Goal: Transaction & Acquisition: Purchase product/service

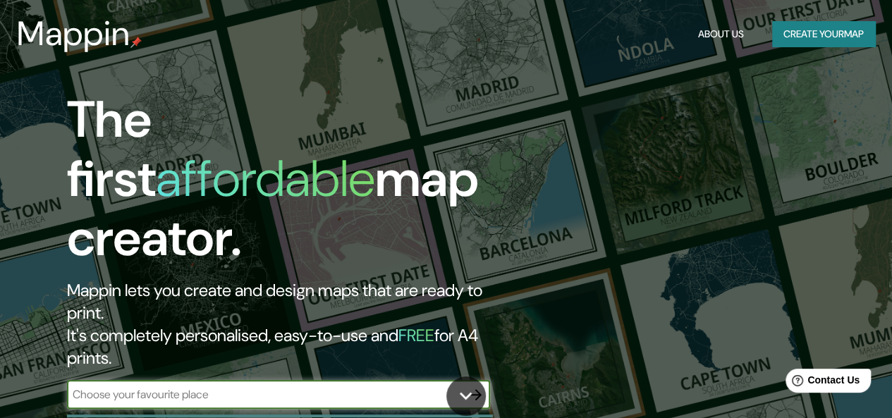
click at [780, 28] on button "Create your map" at bounding box center [824, 34] width 103 height 26
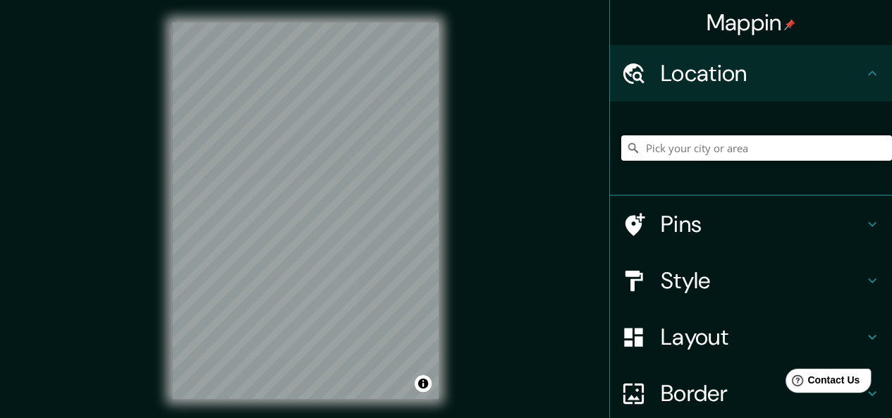
click at [645, 152] on input "Pick your city or area" at bounding box center [757, 147] width 271 height 25
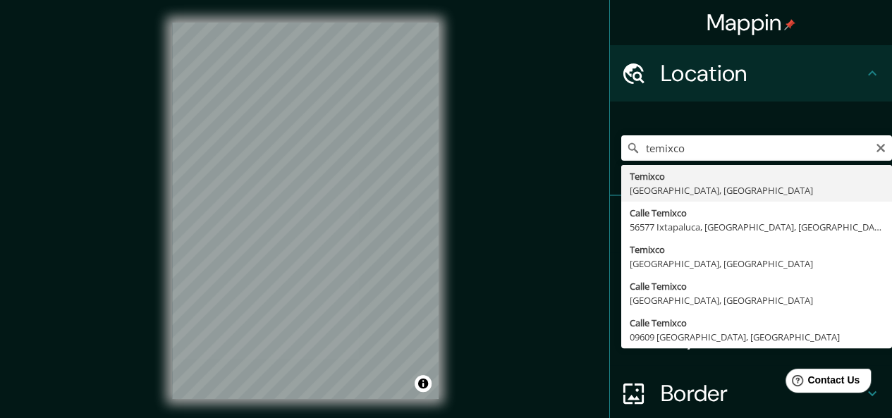
type input "Temixco, [GEOGRAPHIC_DATA], [GEOGRAPHIC_DATA]"
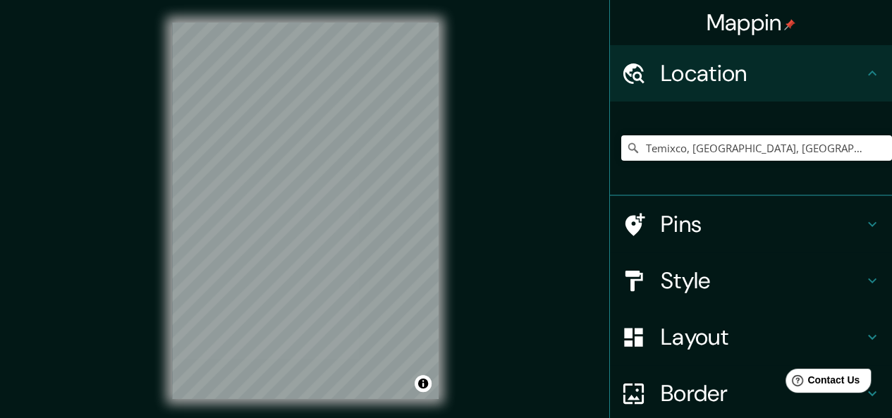
click at [340, 410] on div "© Mapbox © OpenStreetMap Improve this map" at bounding box center [306, 211] width 312 height 422
drag, startPoint x: 331, startPoint y: 241, endPoint x: 322, endPoint y: 234, distance: 11.6
click at [322, 223] on div at bounding box center [322, 217] width 11 height 11
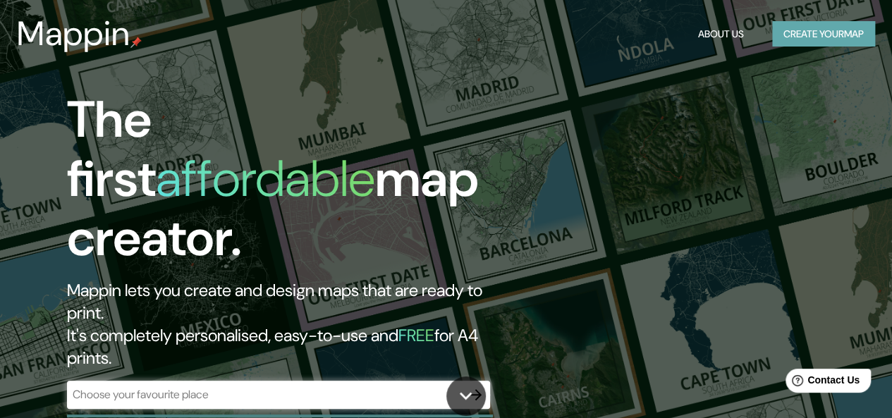
click at [782, 41] on button "Create your map" at bounding box center [824, 34] width 103 height 26
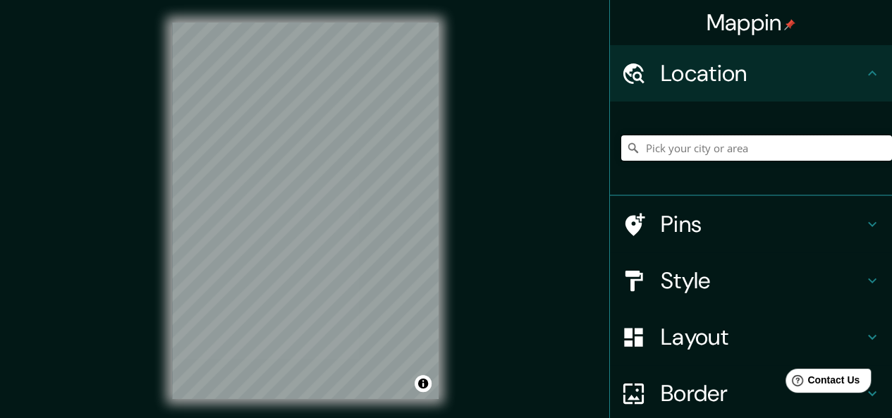
click at [666, 147] on input "Pick your city or area" at bounding box center [757, 147] width 271 height 25
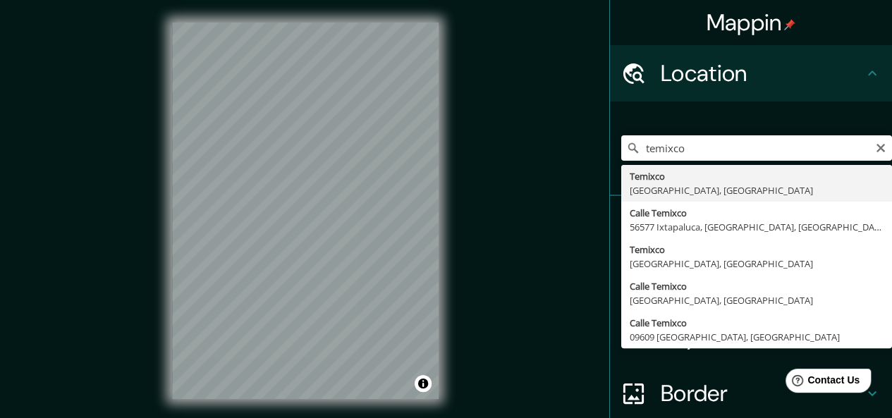
type input "Temixco, [GEOGRAPHIC_DATA], [GEOGRAPHIC_DATA]"
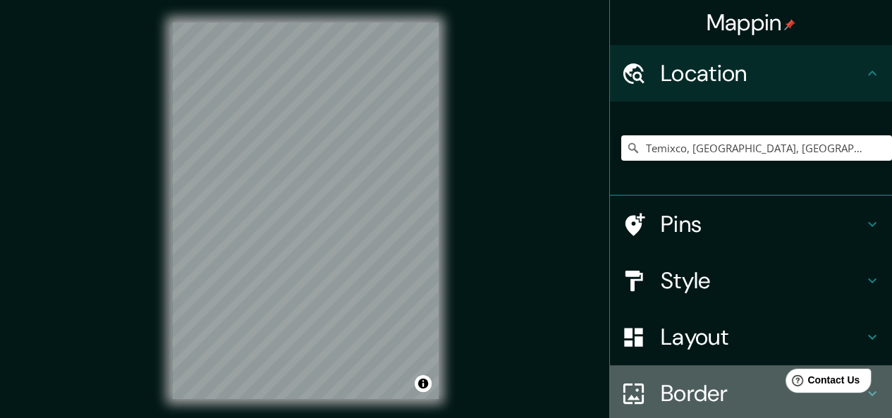
click at [682, 390] on h4 "Border" at bounding box center [762, 394] width 203 height 28
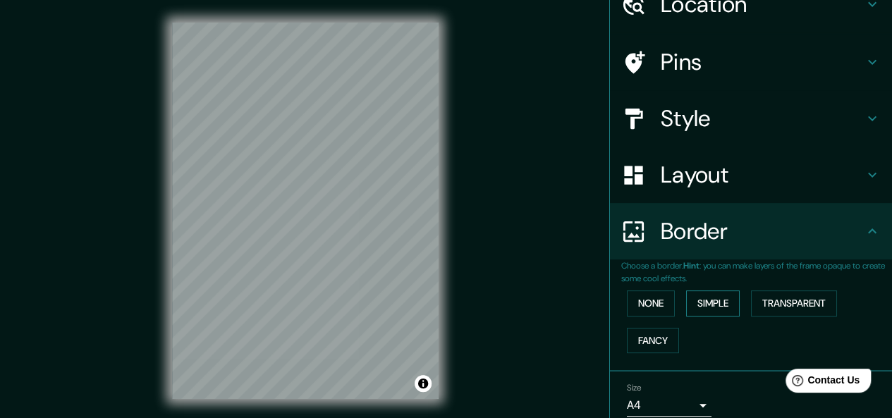
scroll to position [126, 0]
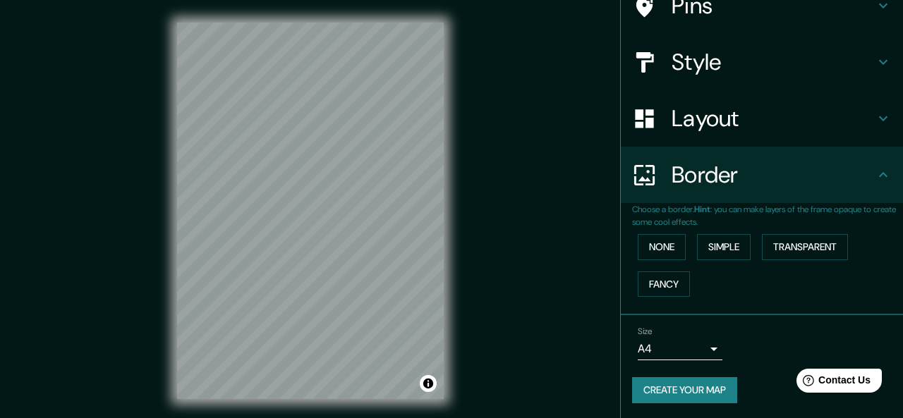
click at [698, 355] on body "Mappin Location [GEOGRAPHIC_DATA], [GEOGRAPHIC_DATA], [GEOGRAPHIC_DATA] Pins St…" at bounding box center [451, 209] width 903 height 418
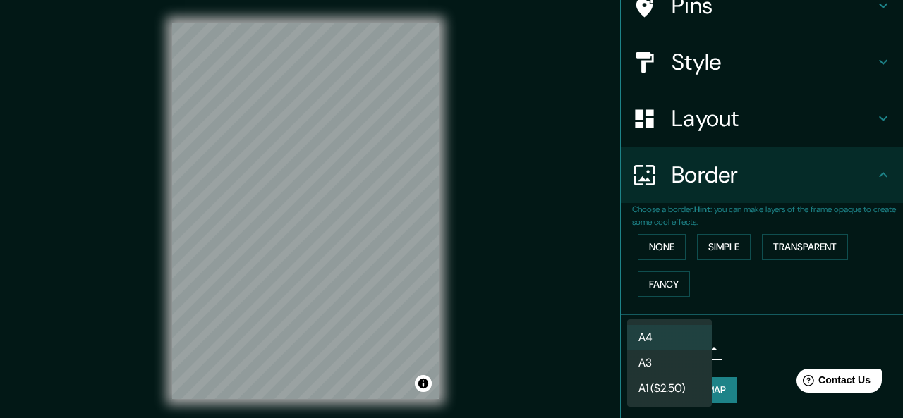
click at [662, 333] on li "A4" at bounding box center [669, 337] width 85 height 25
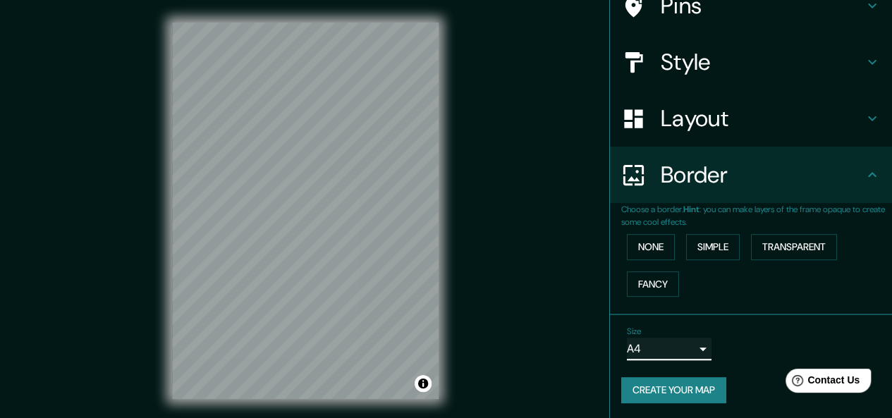
scroll to position [25, 0]
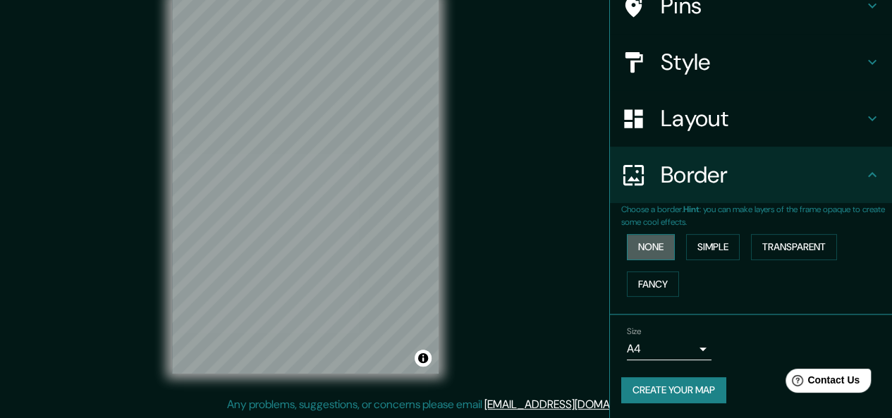
click at [655, 248] on button "None" at bounding box center [651, 247] width 48 height 26
click at [698, 242] on button "Simple" at bounding box center [713, 247] width 54 height 26
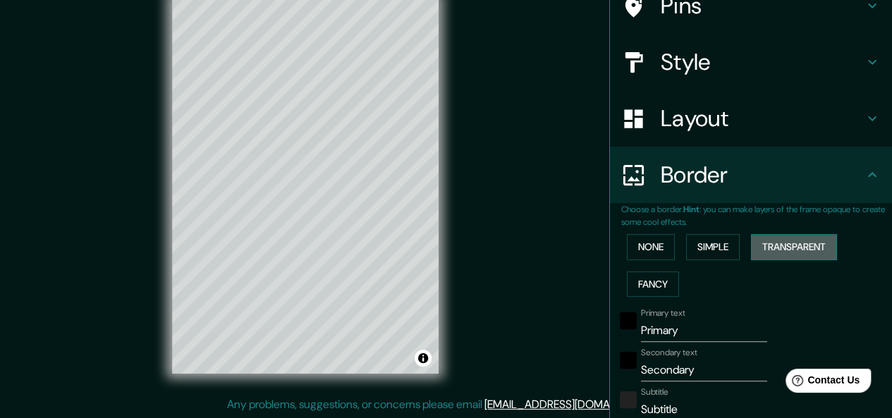
click at [775, 247] on button "Transparent" at bounding box center [794, 247] width 86 height 26
click at [635, 284] on button "Fancy" at bounding box center [653, 285] width 52 height 26
click at [638, 249] on button "None" at bounding box center [651, 247] width 48 height 26
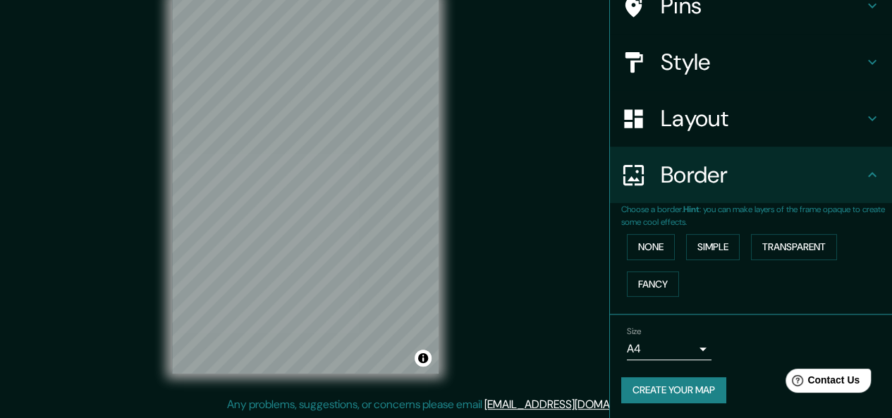
click at [820, 177] on h4 "Border" at bounding box center [762, 175] width 203 height 28
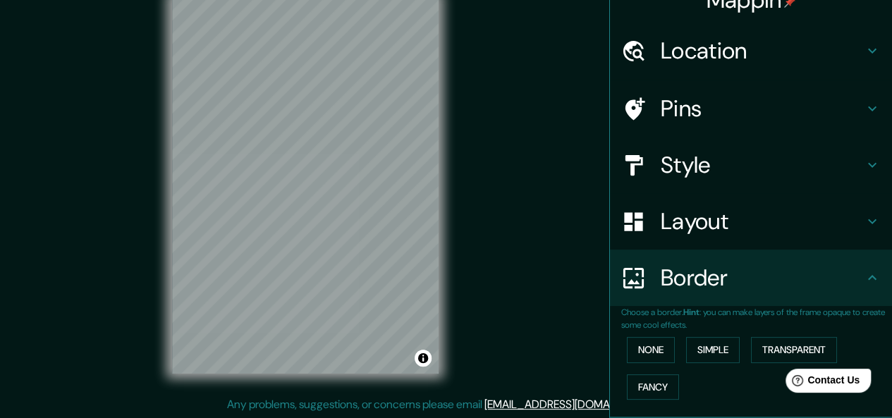
scroll to position [21, 0]
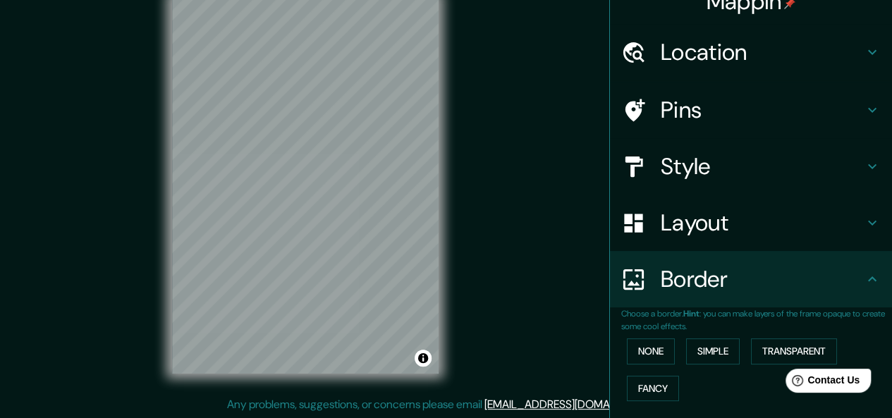
click at [673, 112] on h4 "Pins" at bounding box center [762, 110] width 203 height 28
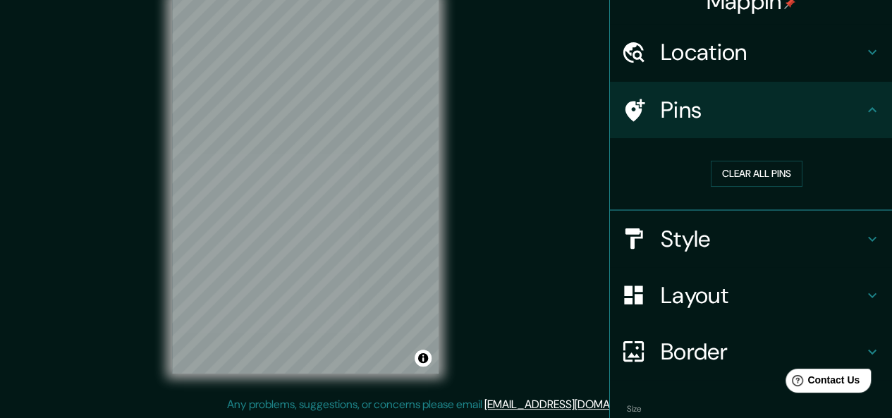
click at [670, 225] on h4 "Style" at bounding box center [762, 239] width 203 height 28
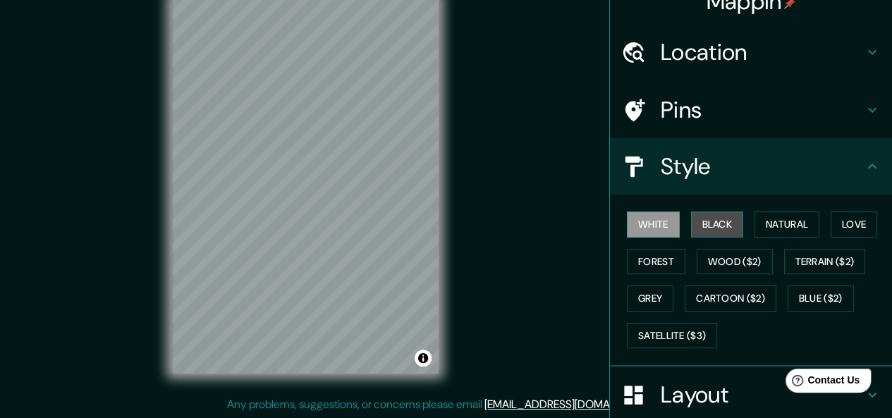
click at [698, 222] on button "Black" at bounding box center [717, 225] width 53 height 26
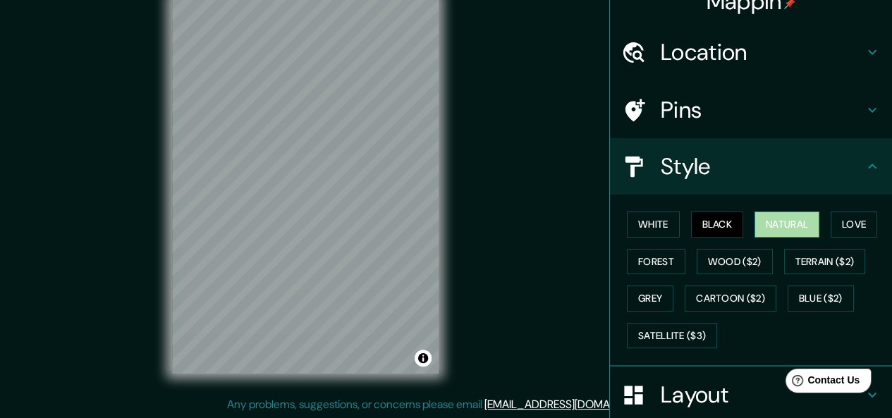
click at [782, 228] on button "Natural" at bounding box center [787, 225] width 65 height 26
click at [834, 217] on button "Love" at bounding box center [854, 225] width 47 height 26
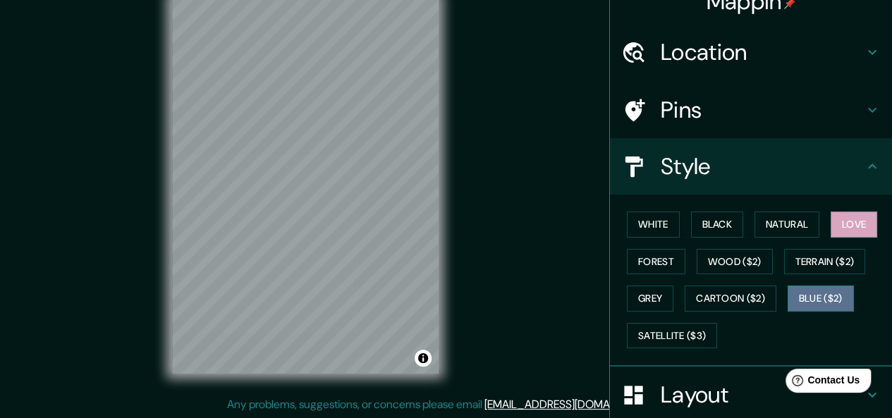
click at [811, 304] on button "Blue ($2)" at bounding box center [821, 299] width 66 height 26
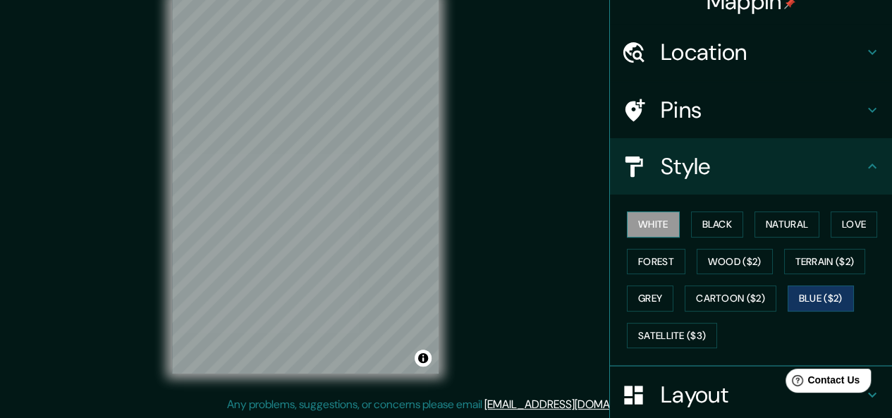
click at [630, 226] on button "White" at bounding box center [653, 225] width 53 height 26
click at [702, 215] on button "Black" at bounding box center [717, 225] width 53 height 26
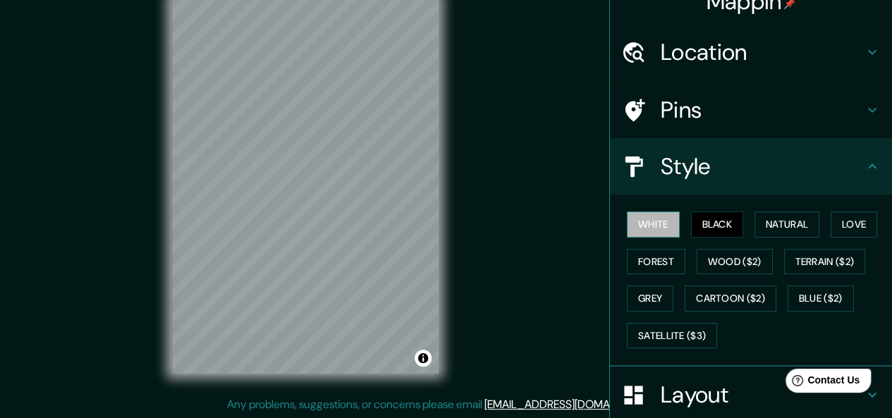
click at [631, 232] on button "White" at bounding box center [653, 225] width 53 height 26
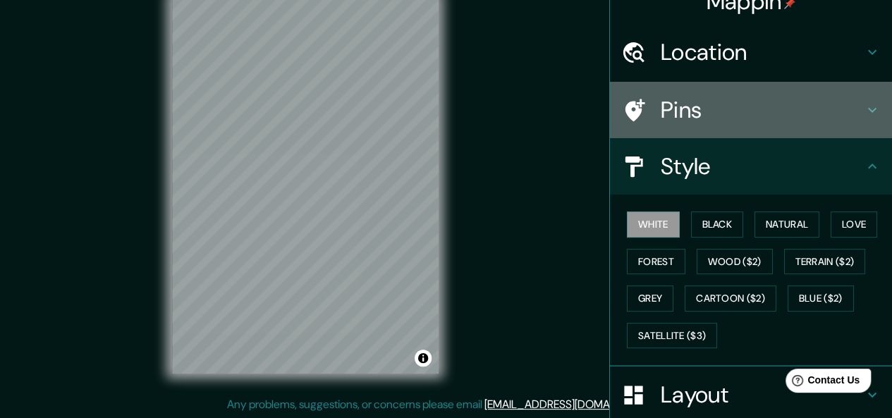
click at [646, 114] on div at bounding box center [642, 110] width 40 height 25
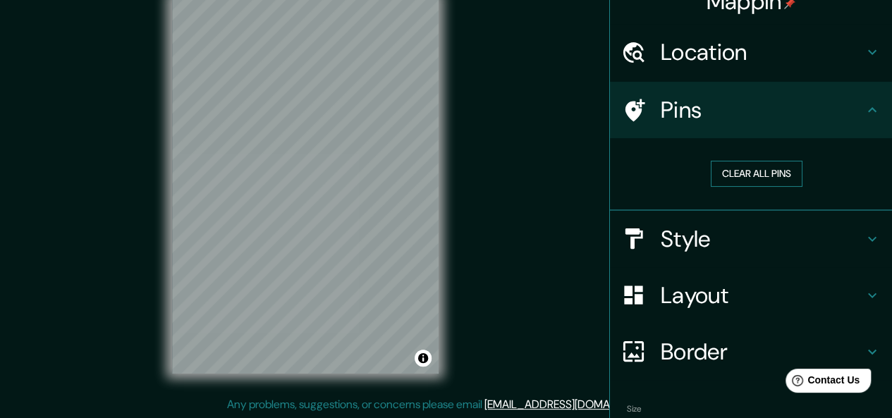
click at [722, 174] on button "Clear all pins" at bounding box center [757, 174] width 92 height 26
click at [731, 173] on button "Clear all pins" at bounding box center [757, 174] width 92 height 26
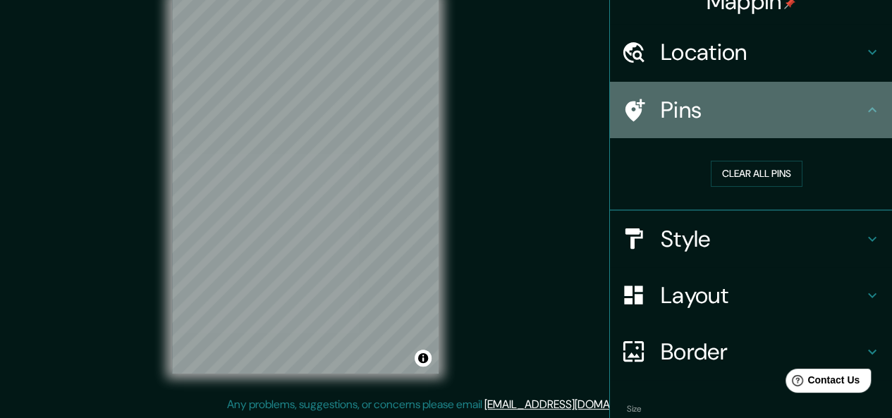
click at [691, 96] on h4 "Pins" at bounding box center [762, 110] width 203 height 28
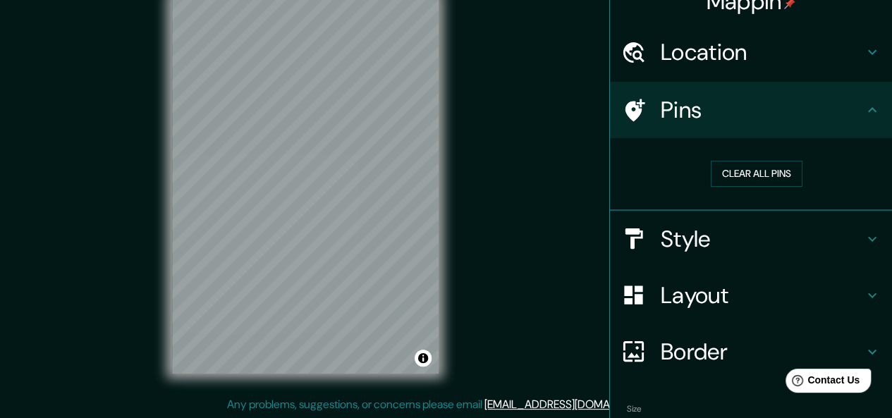
click at [851, 111] on h4 "Pins" at bounding box center [762, 110] width 203 height 28
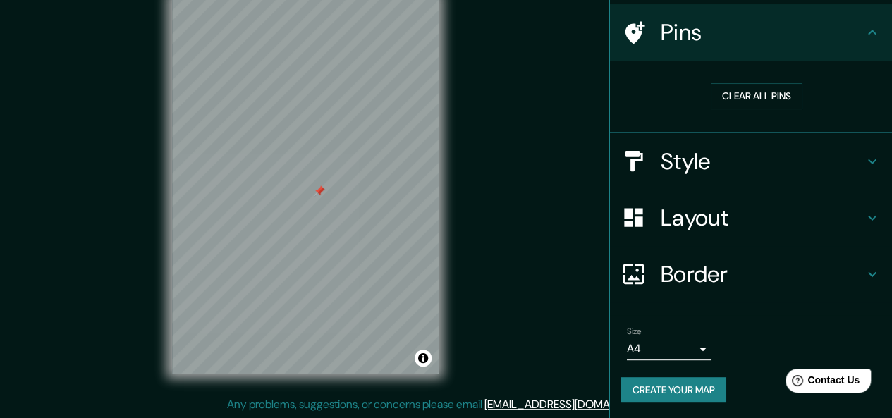
click at [672, 394] on button "Create your map" at bounding box center [674, 390] width 105 height 26
